Goal: Transaction & Acquisition: Book appointment/travel/reservation

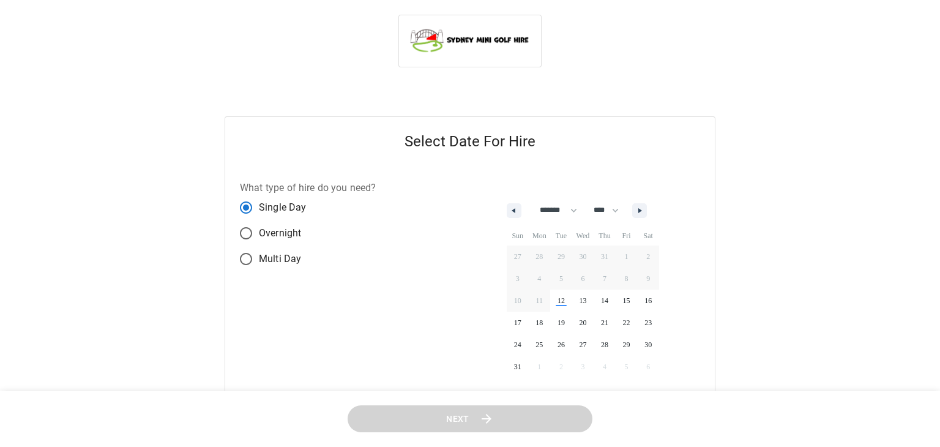
select select "*"
select select "****"
click at [563, 206] on select "******* ******** ***** ***** *** **** **** ****** ********* ******* ******** **…" at bounding box center [551, 210] width 51 height 21
select select "*"
click at [526, 200] on select "******* ******** ***** ***** *** **** **** ****** ********* ******* ******** **…" at bounding box center [551, 210] width 51 height 21
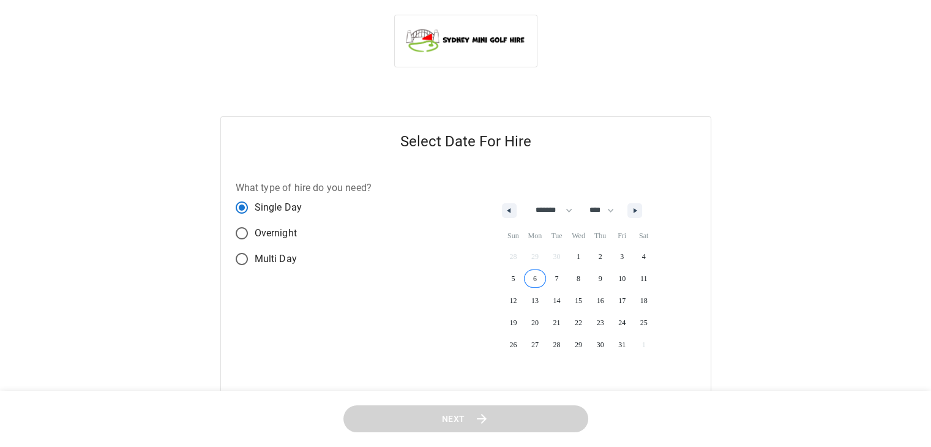
click at [539, 279] on span "6" at bounding box center [535, 279] width 22 height 16
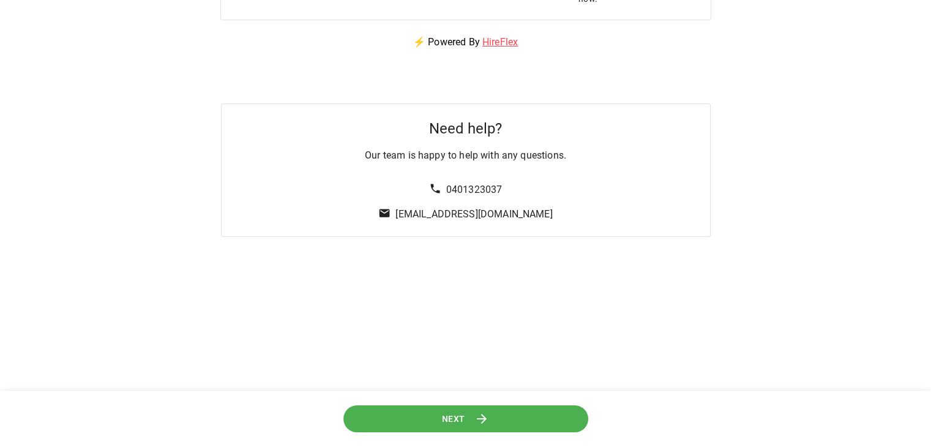
scroll to position [411, 0]
click at [473, 422] on button "Next" at bounding box center [465, 419] width 245 height 28
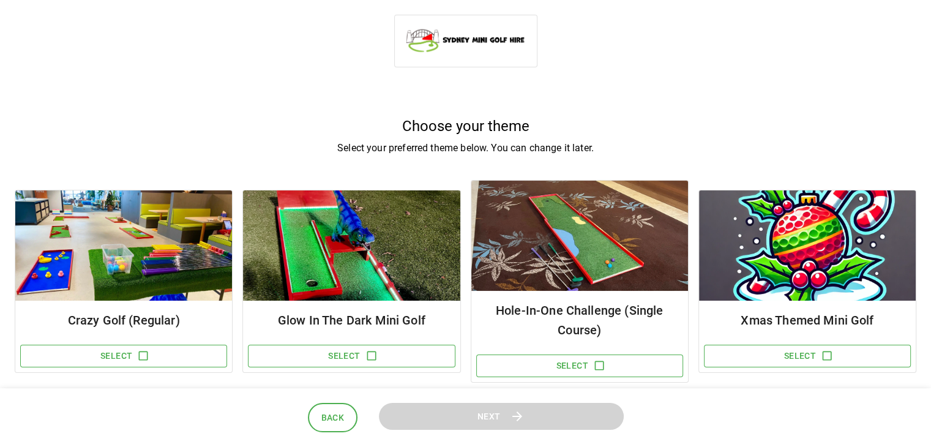
scroll to position [42, 0]
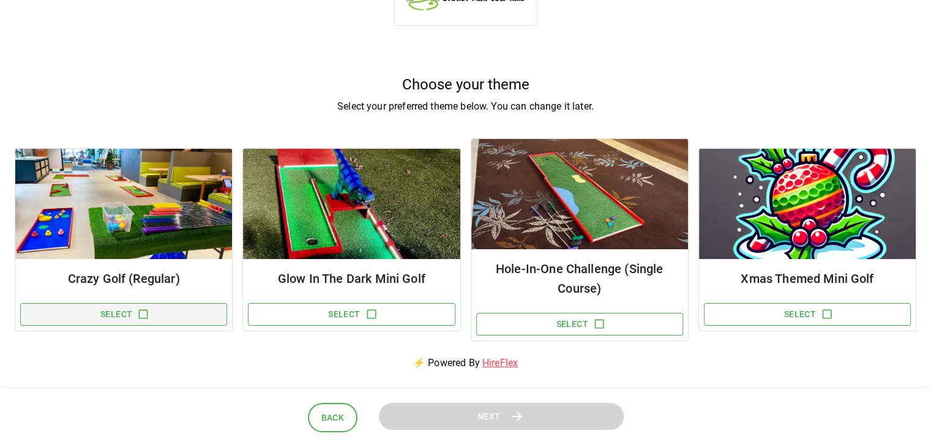
click at [144, 316] on icon "button" at bounding box center [143, 314] width 12 height 12
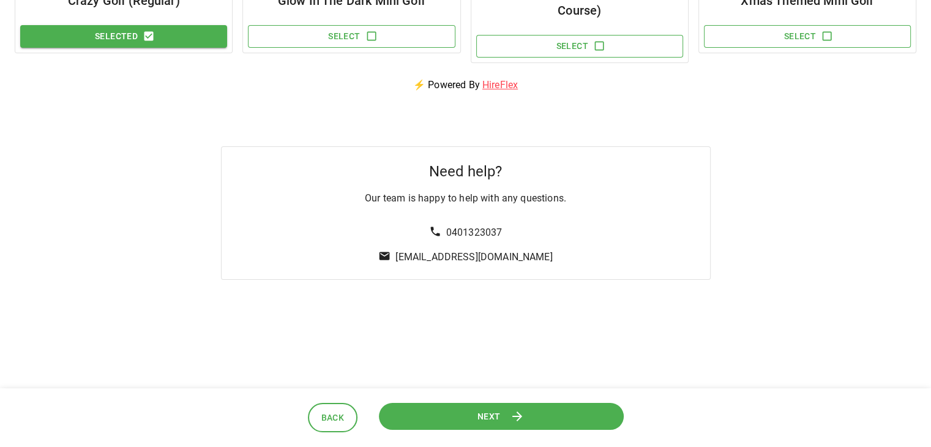
scroll to position [323, 0]
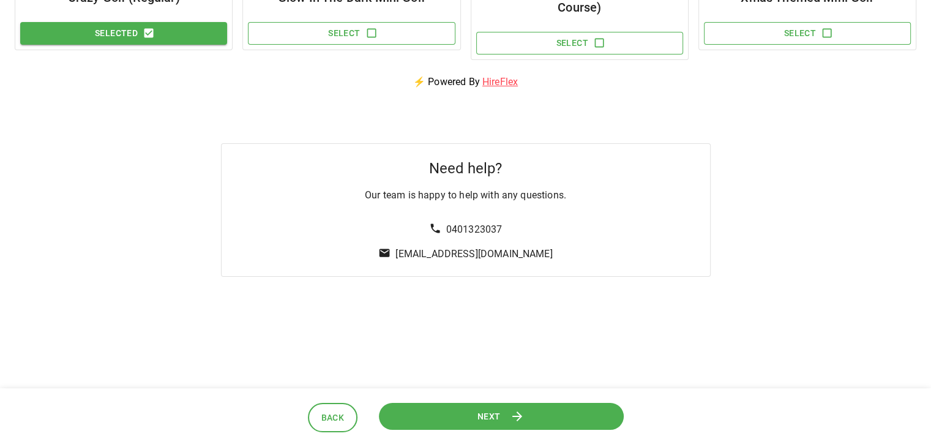
click at [437, 408] on button "Next" at bounding box center [500, 416] width 245 height 28
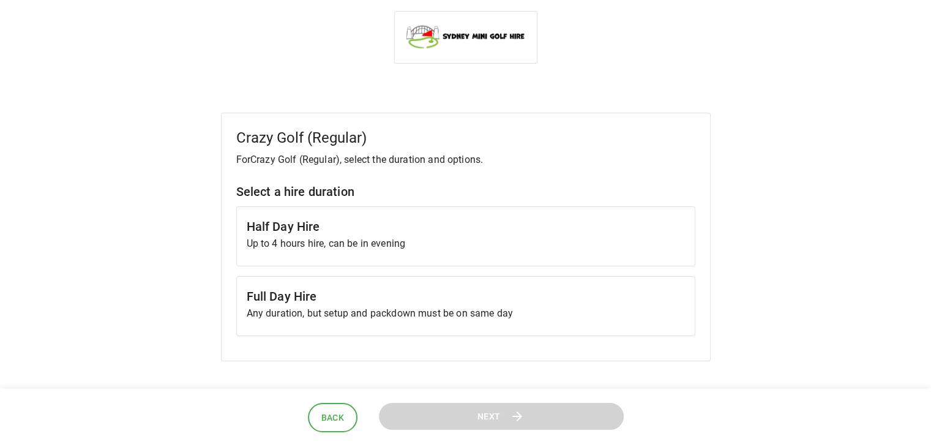
scroll to position [0, 0]
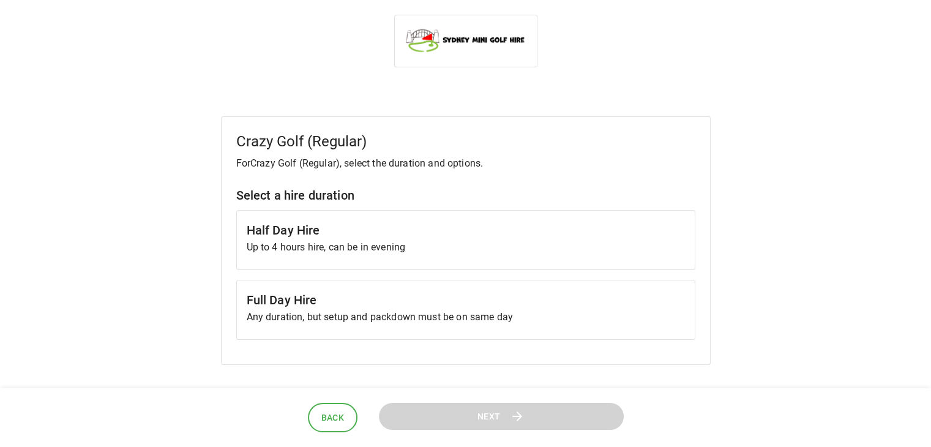
click at [343, 248] on p "Up to 4 hours hire, can be in evening" at bounding box center [466, 247] width 438 height 15
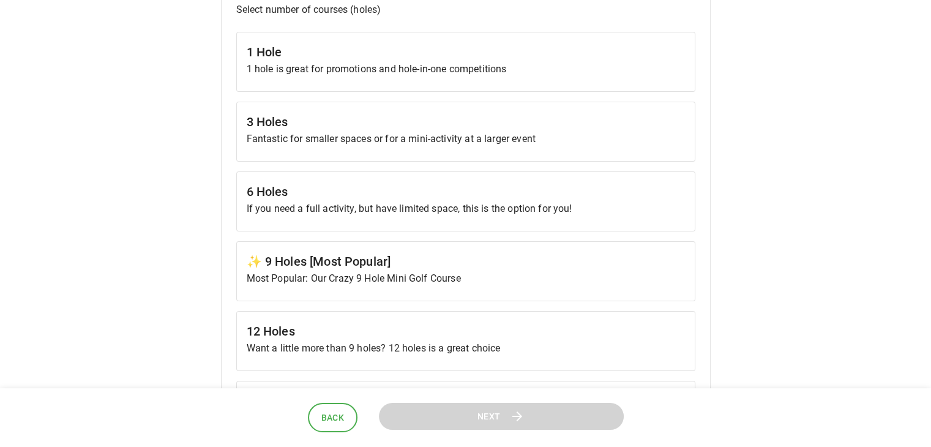
scroll to position [411, 0]
click at [473, 266] on h6 "✨ 9 Holes [Most Popular]" at bounding box center [466, 261] width 438 height 20
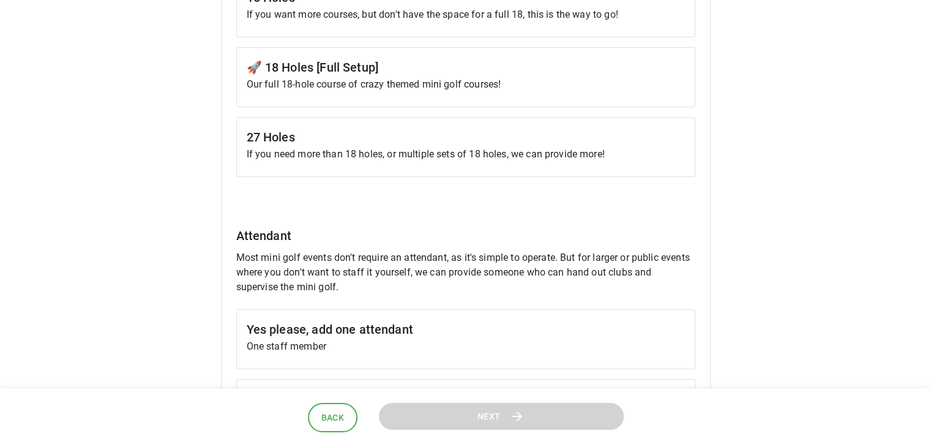
scroll to position [813, 0]
click at [545, 70] on h6 "🚀 18 Holes [Full Setup]" at bounding box center [466, 69] width 438 height 20
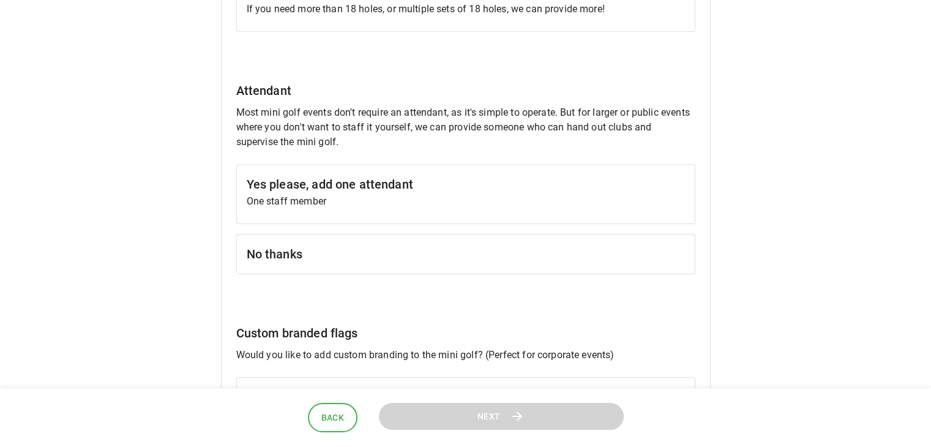
scroll to position [960, 0]
click at [446, 244] on h6 "No thanks" at bounding box center [466, 254] width 438 height 20
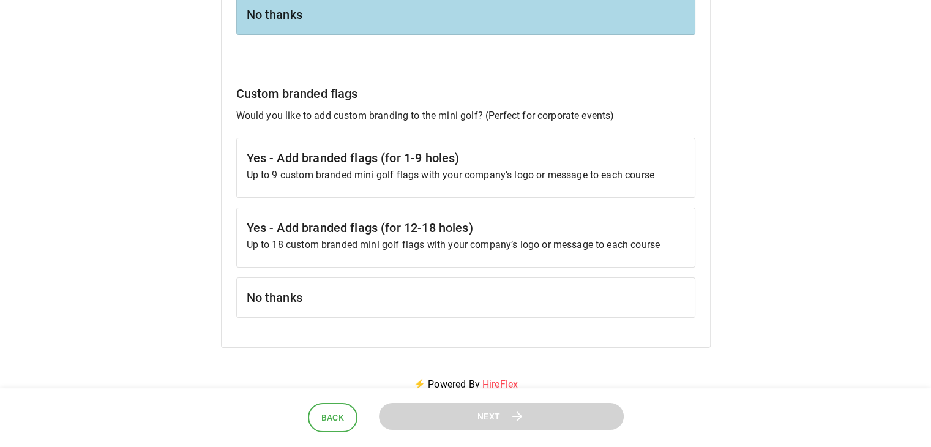
scroll to position [1195, 0]
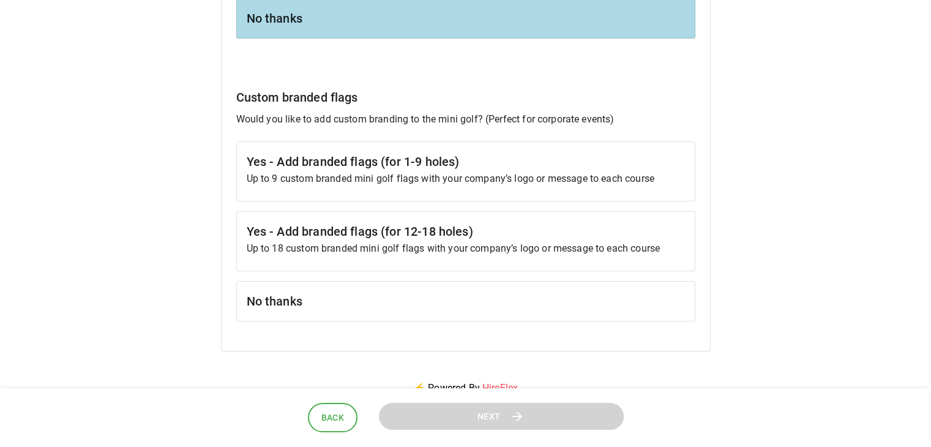
click at [468, 308] on div "No thanks" at bounding box center [465, 301] width 459 height 40
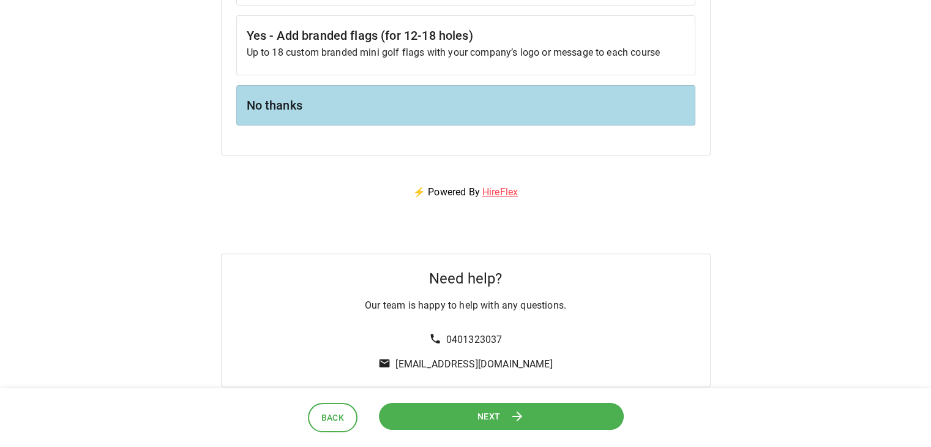
click at [519, 427] on button "Next" at bounding box center [500, 416] width 245 height 28
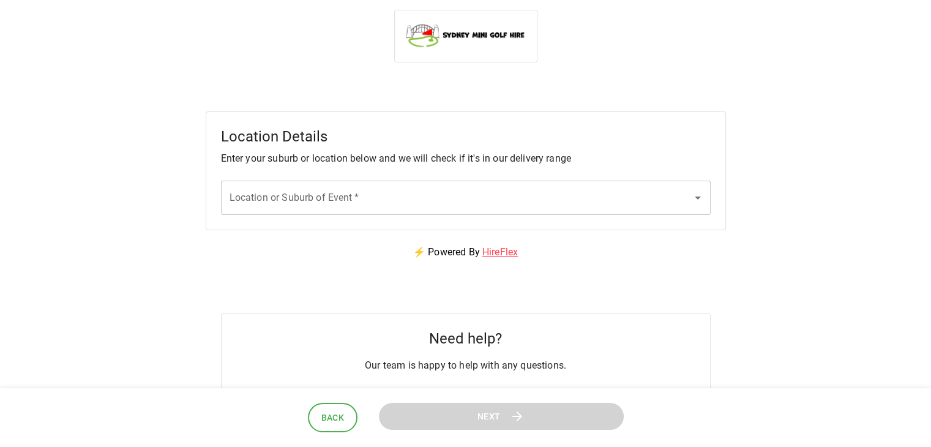
scroll to position [0, 0]
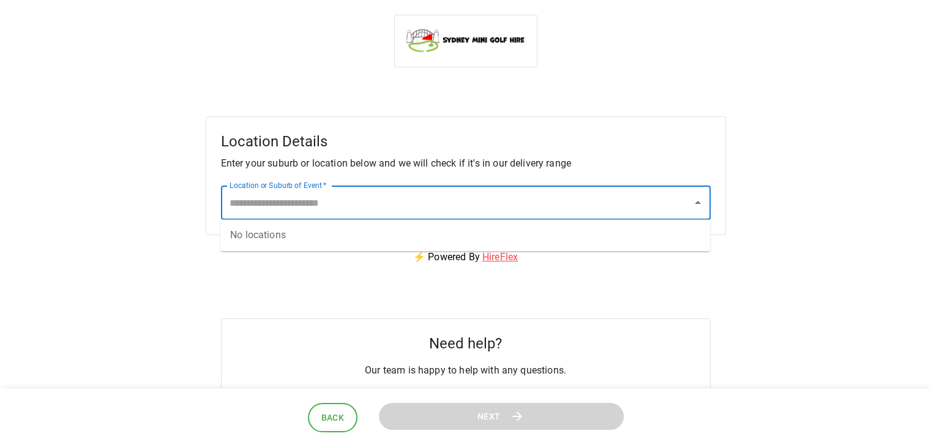
click at [506, 201] on input "Location or Suburb of Event   *" at bounding box center [456, 202] width 460 height 23
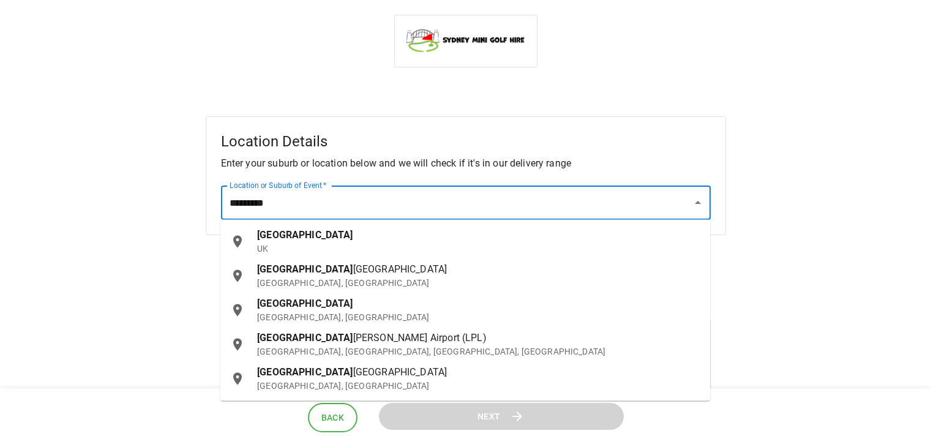
click at [307, 311] on p "[GEOGRAPHIC_DATA], [GEOGRAPHIC_DATA]" at bounding box center [478, 317] width 443 height 12
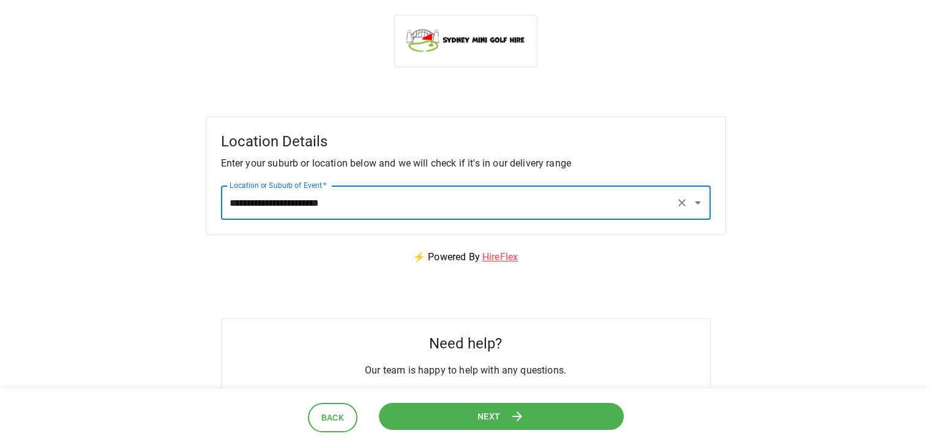
scroll to position [168, 0]
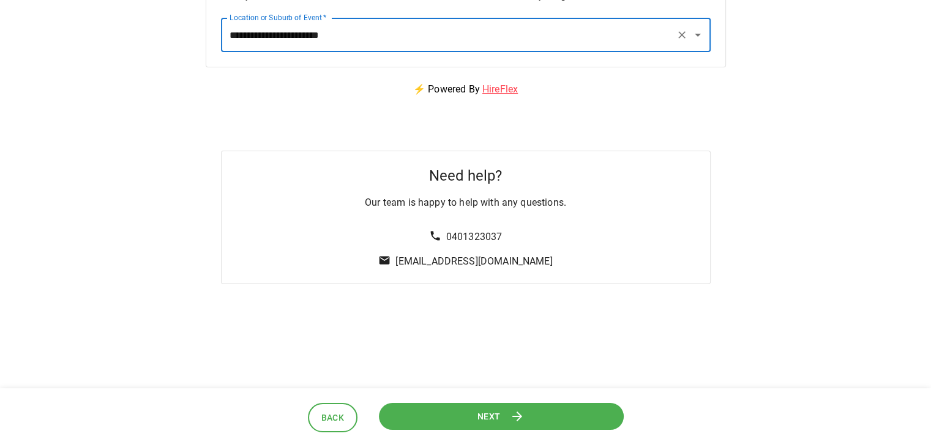
type input "**********"
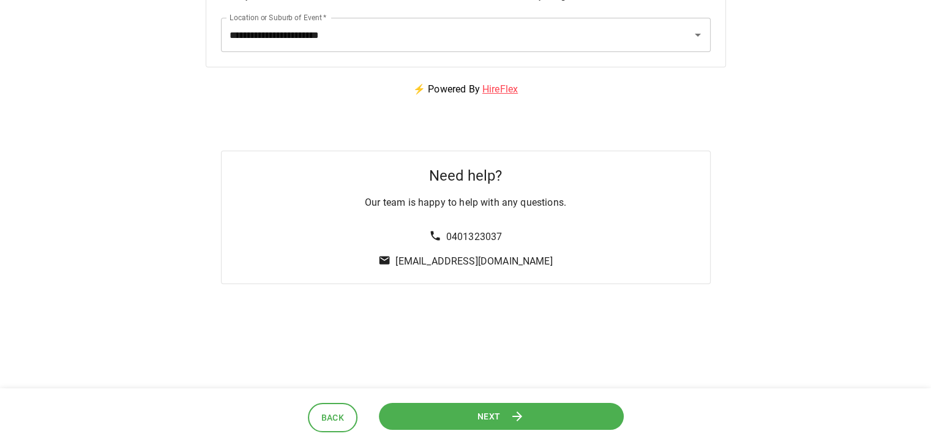
click at [511, 415] on icon at bounding box center [517, 416] width 15 height 15
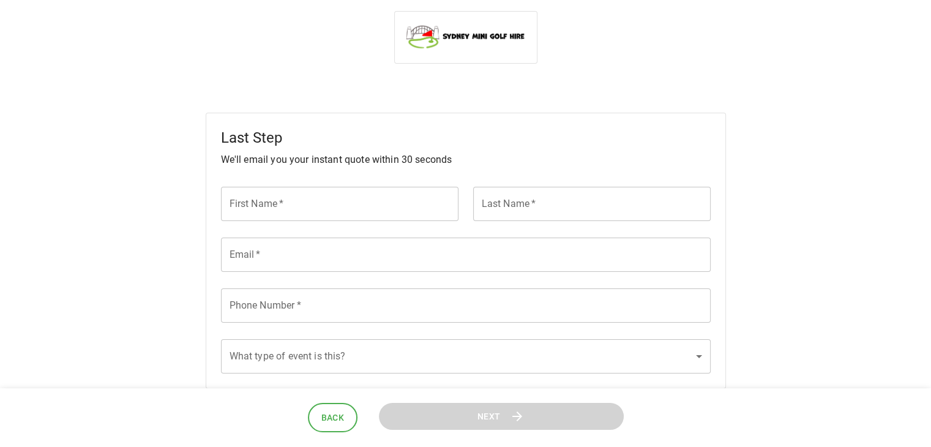
scroll to position [0, 0]
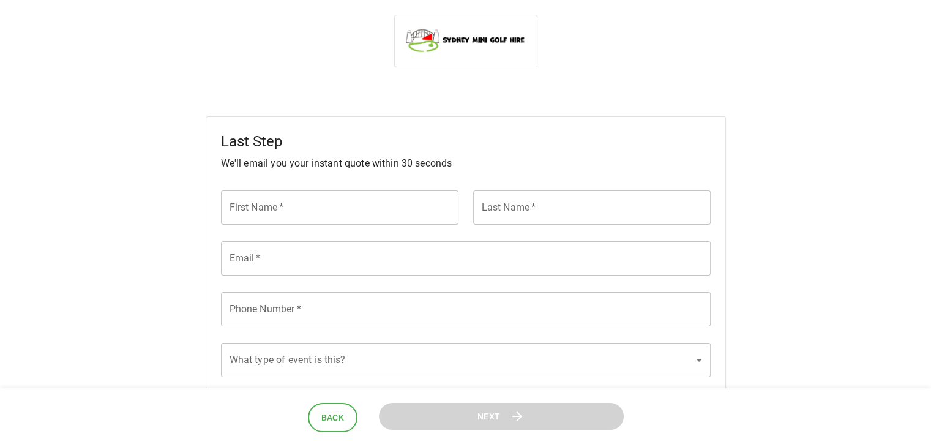
click at [421, 215] on input "First Name   *" at bounding box center [339, 207] width 237 height 34
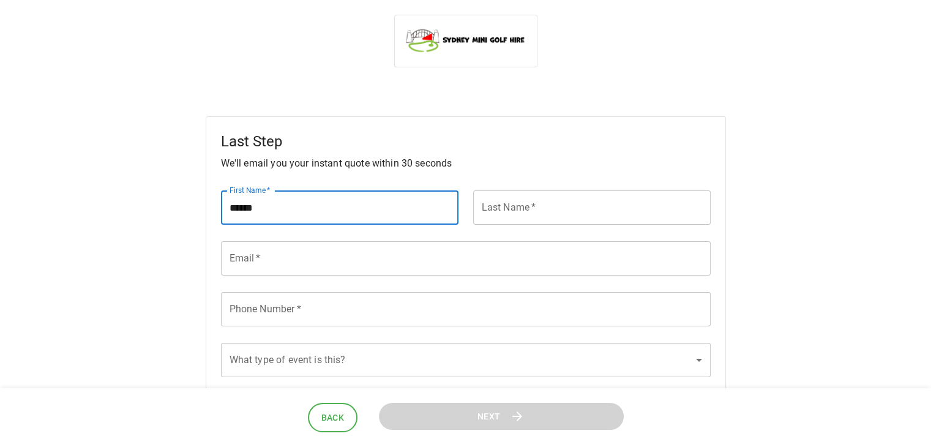
type input "*****"
click at [517, 220] on input "Last Name   *" at bounding box center [591, 207] width 237 height 34
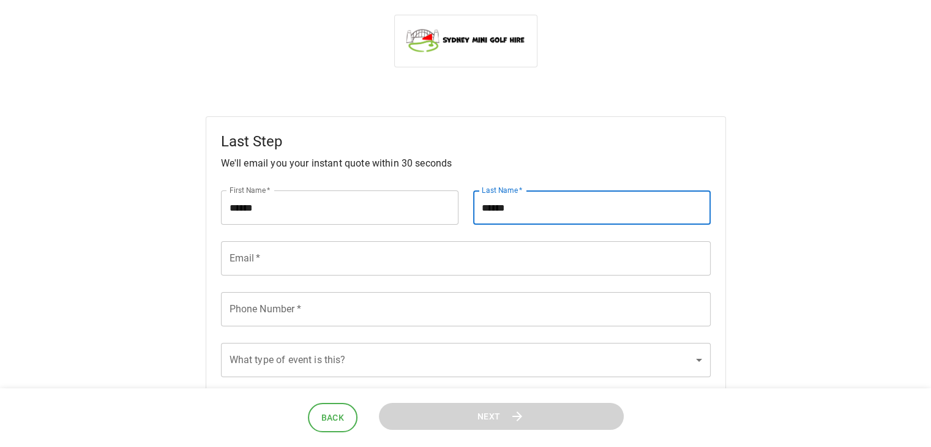
type input "******"
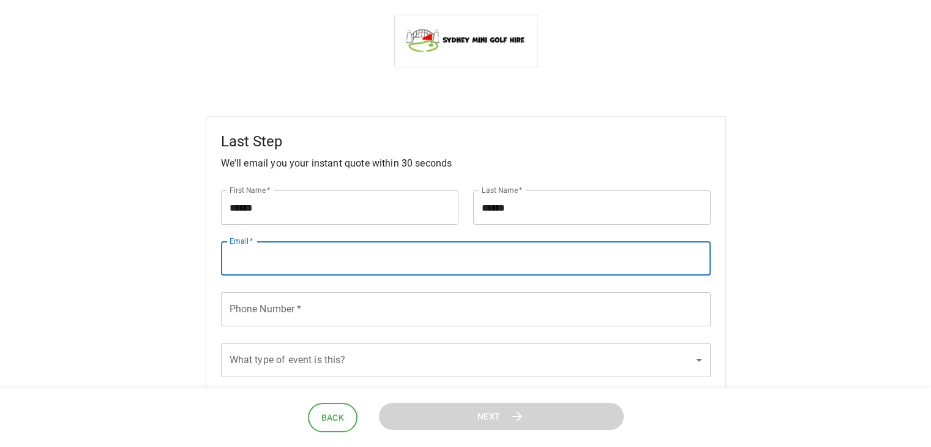
click at [444, 257] on input "Email   *" at bounding box center [466, 258] width 490 height 34
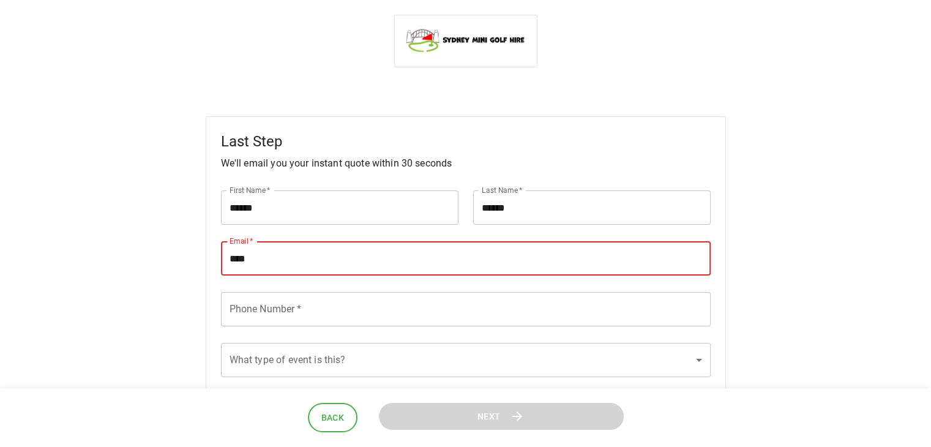
type input "**********"
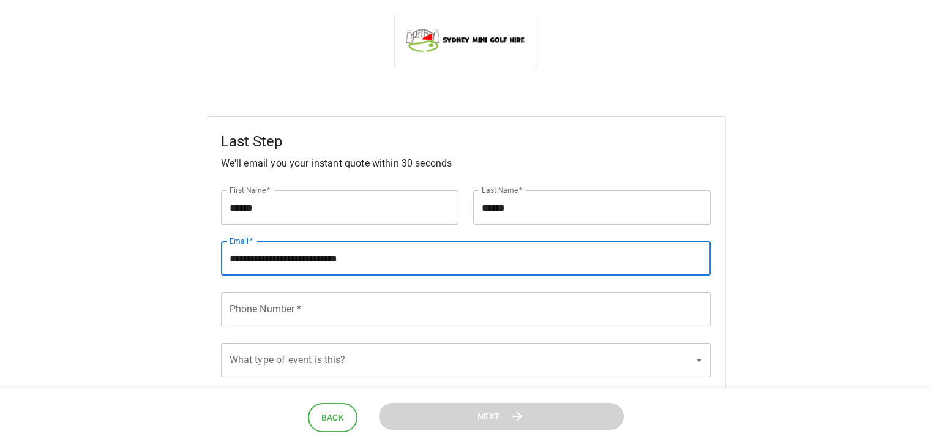
click at [335, 312] on input "Phone Number   *" at bounding box center [466, 309] width 490 height 34
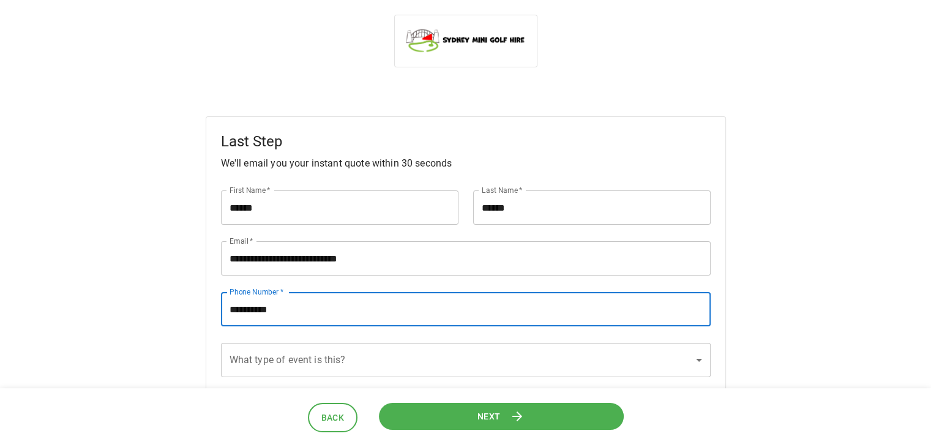
type input "**********"
click at [286, 350] on body "**********" at bounding box center [465, 312] width 931 height 624
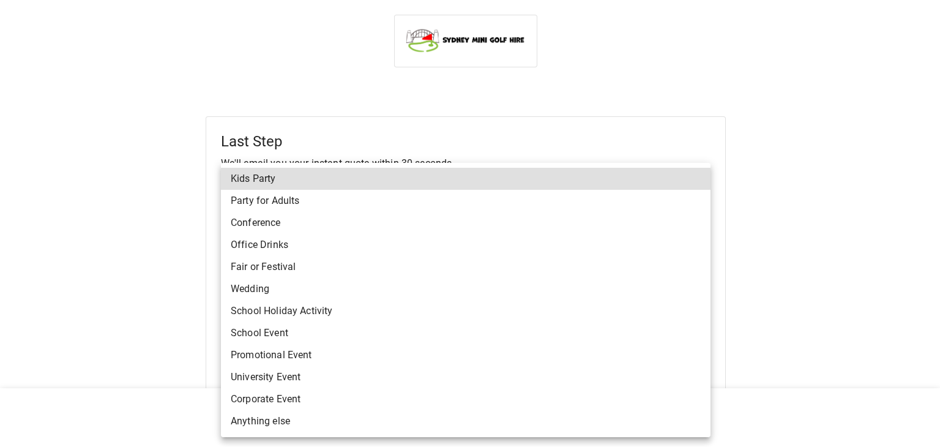
click at [326, 314] on li "School Holiday Activity" at bounding box center [466, 311] width 490 height 22
type input "**********"
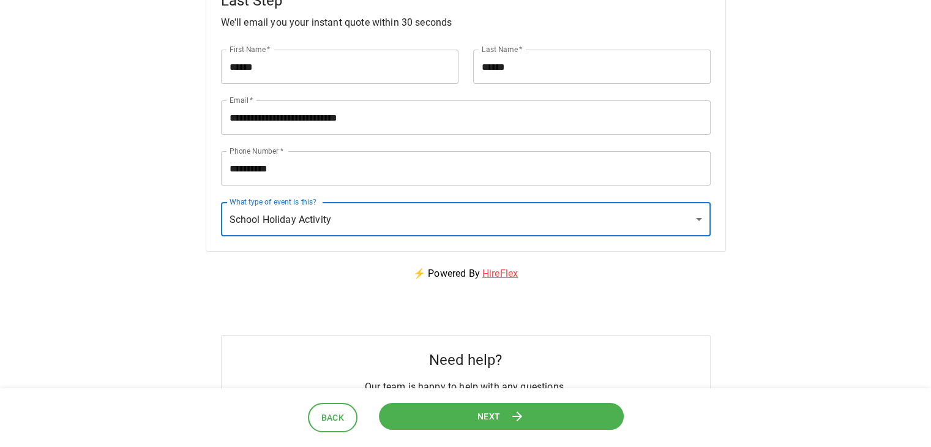
scroll to position [187, 0]
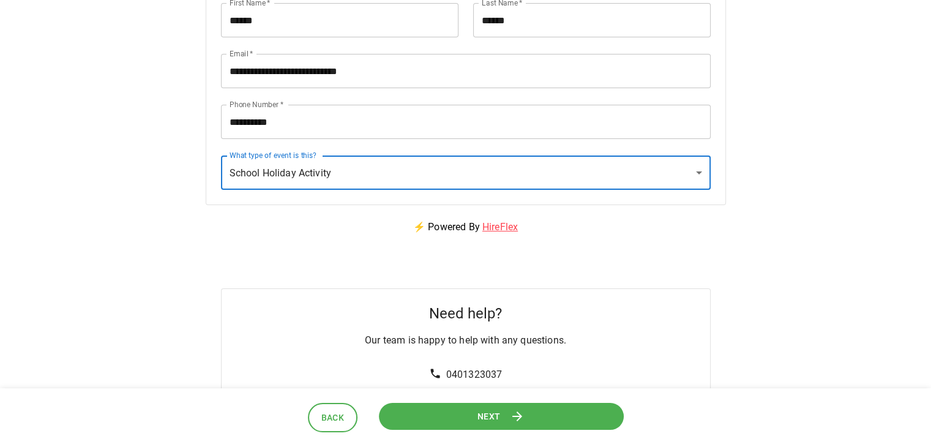
click at [470, 421] on button "Next" at bounding box center [500, 416] width 245 height 28
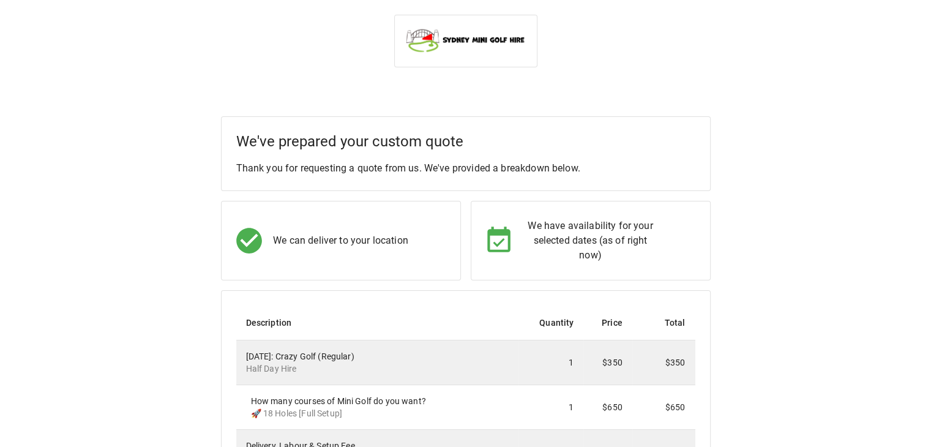
scroll to position [0, 0]
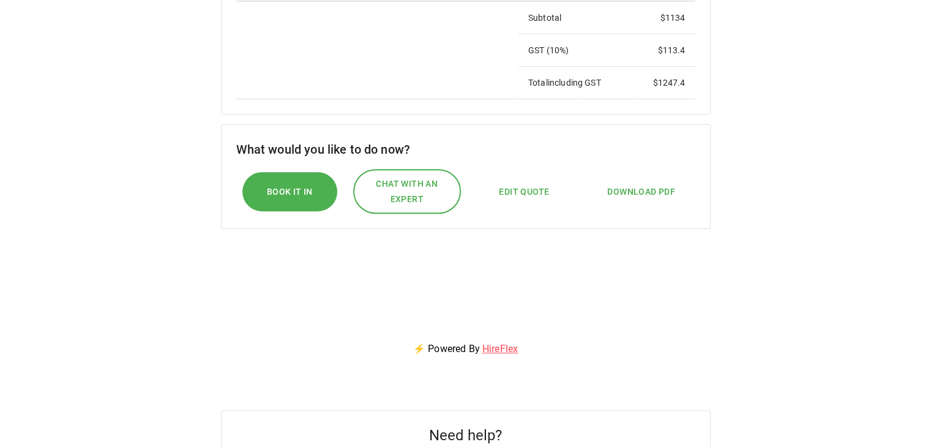
click at [531, 194] on span "Edit Quote" at bounding box center [524, 191] width 50 height 15
select select "*"
select select "****"
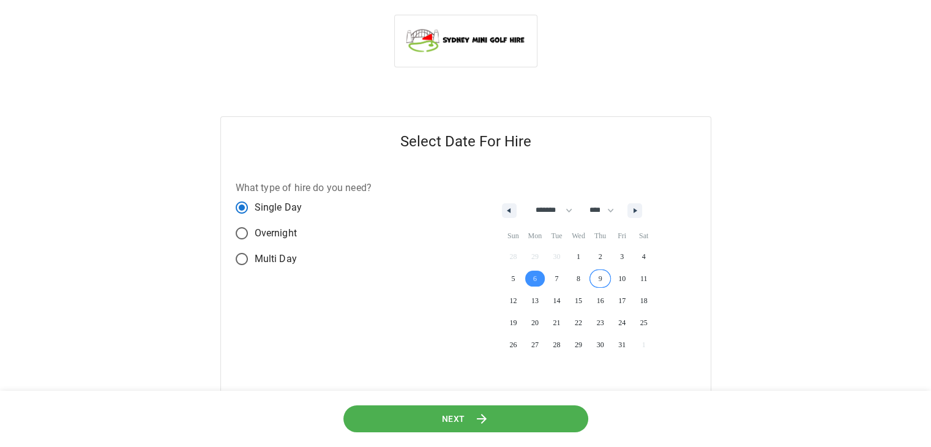
click at [607, 282] on span "9" at bounding box center [600, 279] width 22 height 16
click at [458, 415] on span "Next" at bounding box center [453, 418] width 23 height 15
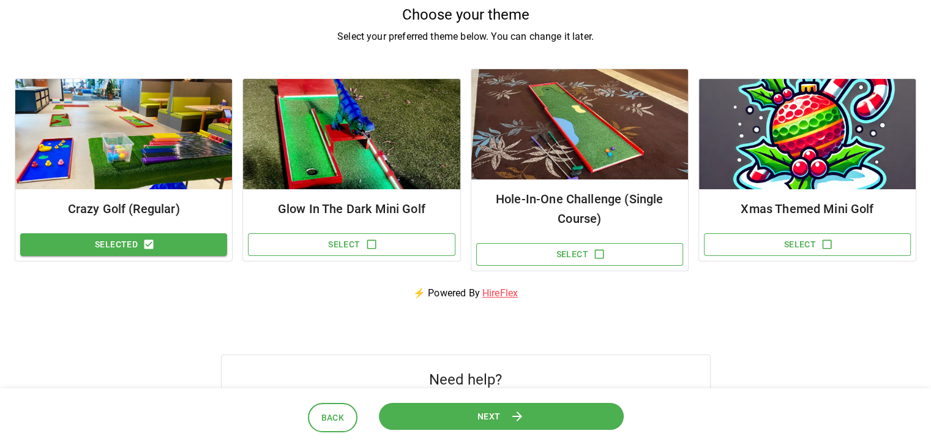
click at [520, 416] on icon at bounding box center [517, 416] width 10 height 10
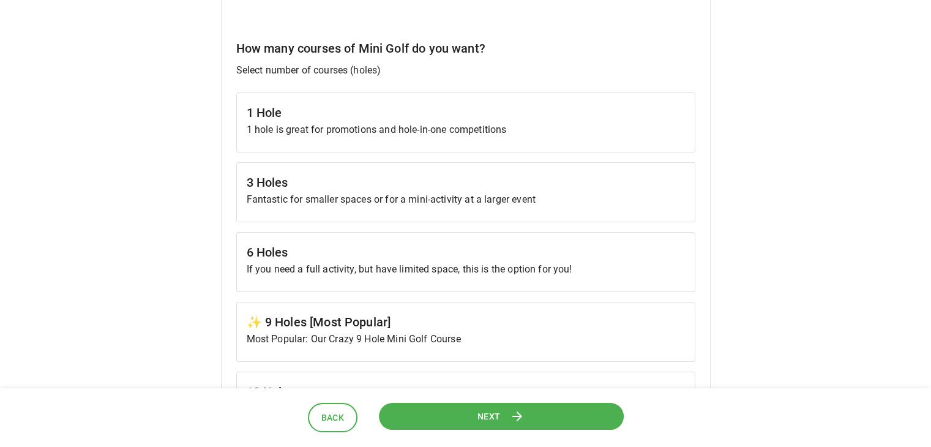
scroll to position [496, 0]
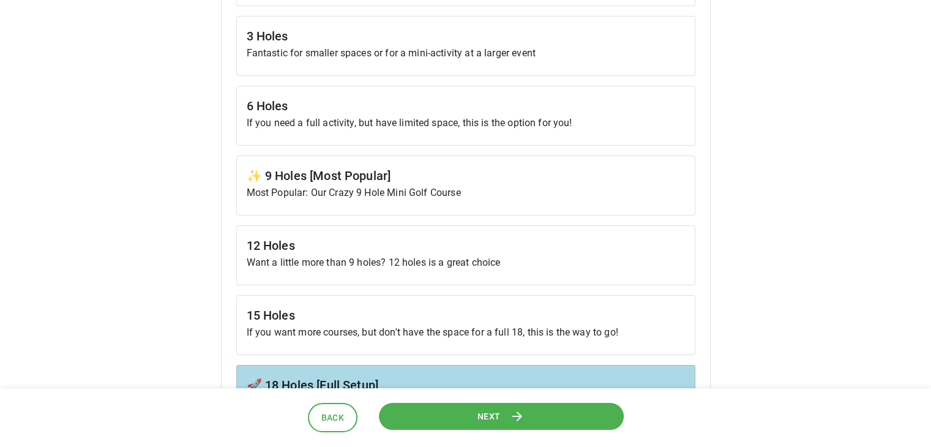
click at [487, 189] on p "Most Popular: Our Crazy 9 Hole Mini Golf Course" at bounding box center [466, 192] width 438 height 15
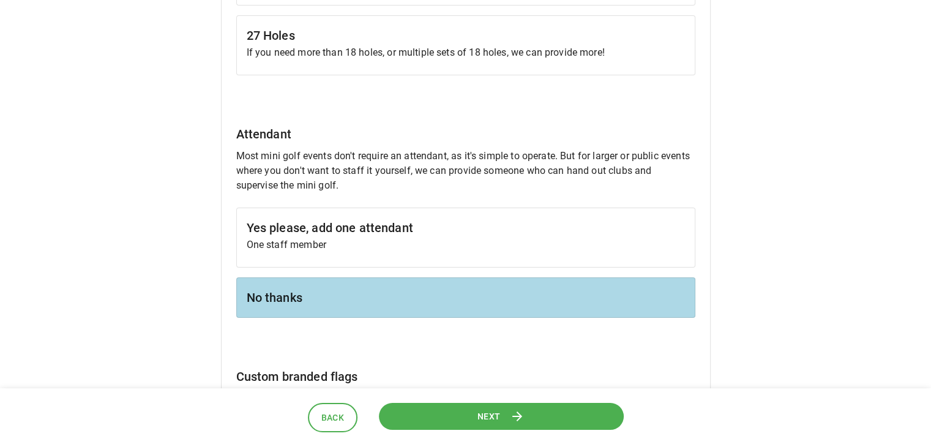
scroll to position [960, 0]
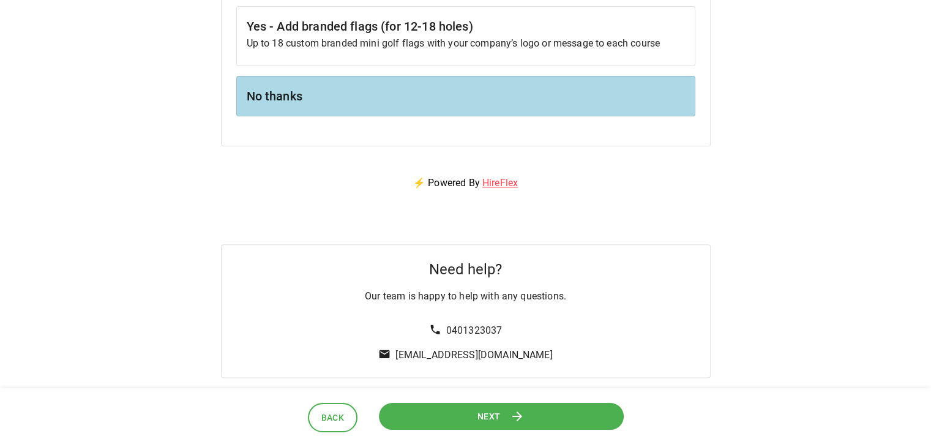
click at [484, 408] on span "Next" at bounding box center [488, 415] width 23 height 15
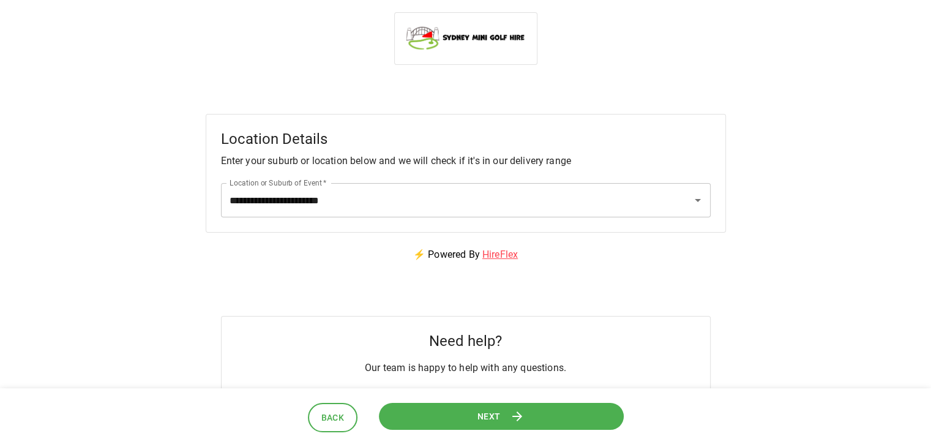
scroll to position [0, 0]
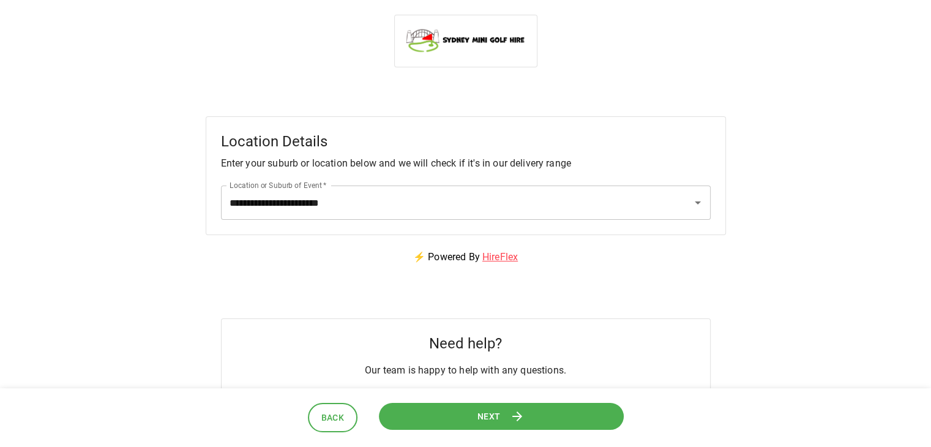
click at [539, 419] on button "Next" at bounding box center [501, 416] width 247 height 28
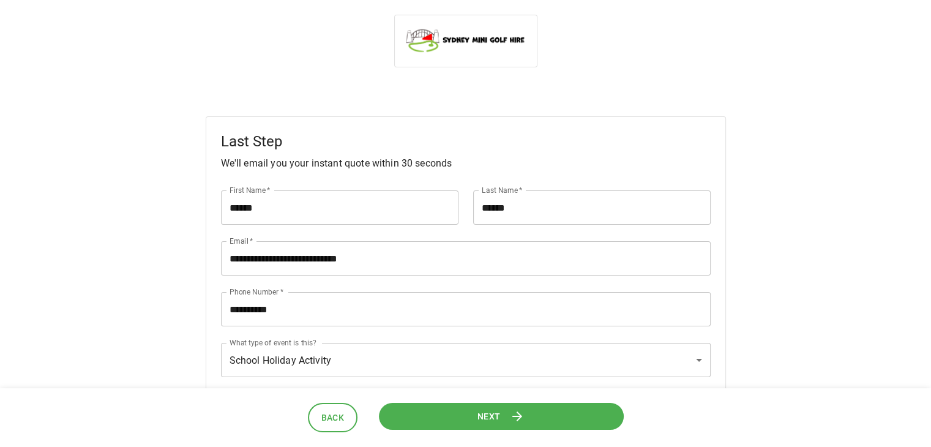
click at [485, 406] on button "Next" at bounding box center [500, 416] width 245 height 28
